Goal: Transaction & Acquisition: Purchase product/service

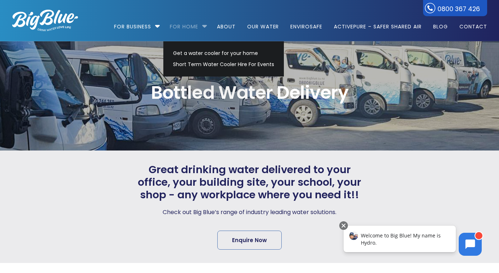
click at [199, 24] on link "For Home" at bounding box center [184, 23] width 39 height 46
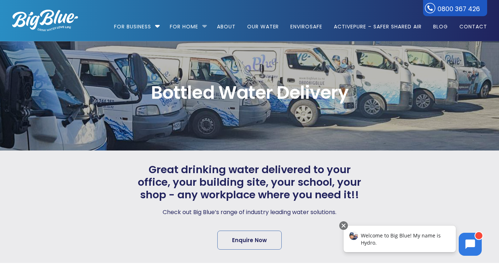
click at [202, 27] on li "For Home Get a water cooler for your home Short Term Water Cooler Hire For Even…" at bounding box center [188, 23] width 46 height 41
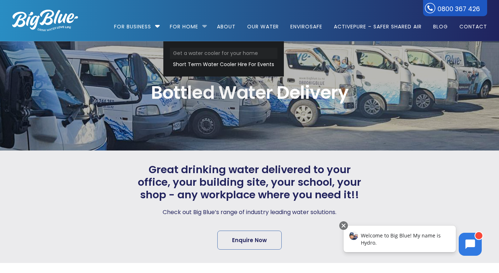
click at [191, 54] on link "Get a water cooler for your home" at bounding box center [224, 53] width 108 height 11
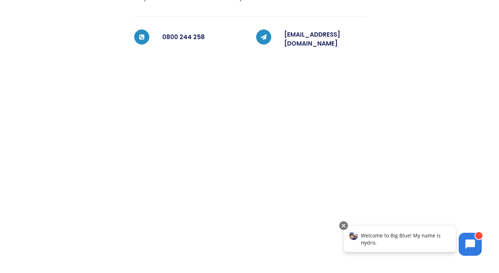
scroll to position [265, 0]
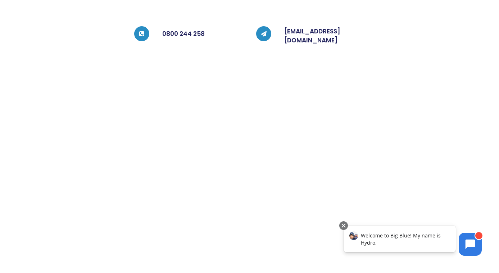
click at [391, 147] on div at bounding box center [426, 96] width 122 height 424
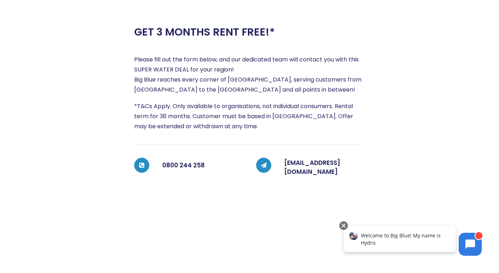
scroll to position [133, 0]
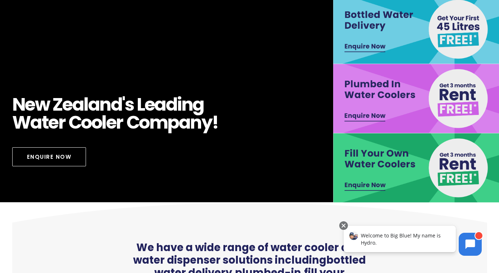
scroll to position [126, 0]
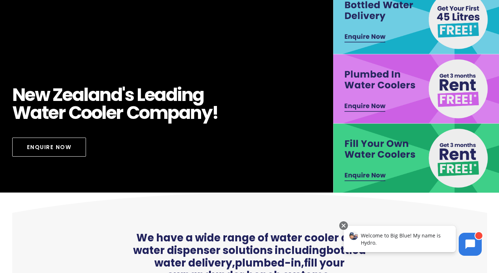
click at [420, 144] on img at bounding box center [416, 158] width 167 height 69
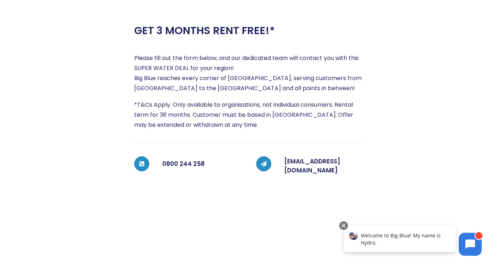
scroll to position [127, 0]
